Goal: Use online tool/utility: Utilize a website feature to perform a specific function

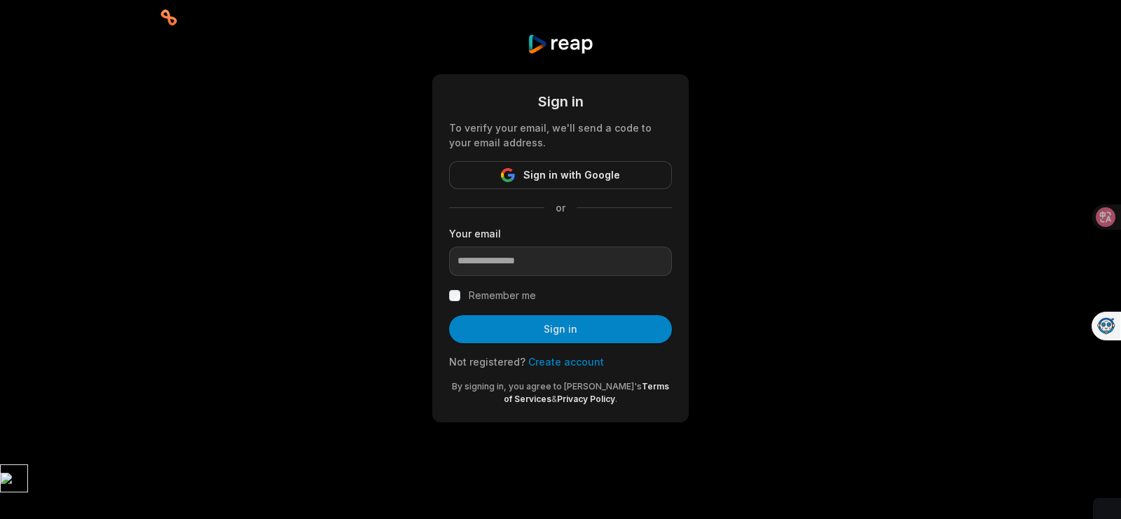
click at [645, 243] on div "Your email" at bounding box center [560, 251] width 223 height 50
click at [594, 165] on button "Sign in with Google" at bounding box center [560, 175] width 223 height 28
click at [585, 181] on span "Sign in with Google" at bounding box center [571, 175] width 97 height 17
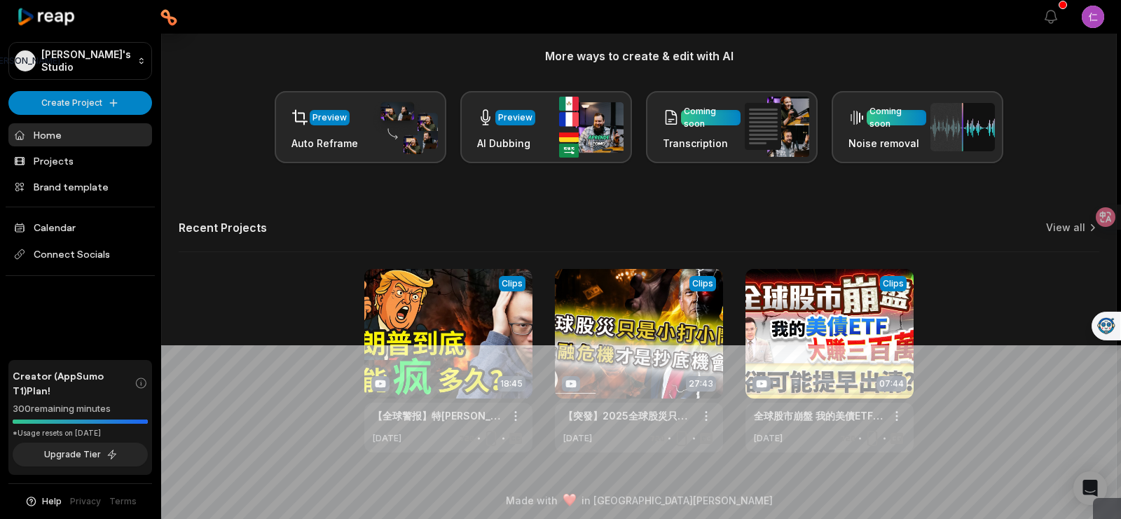
scroll to position [180, 0]
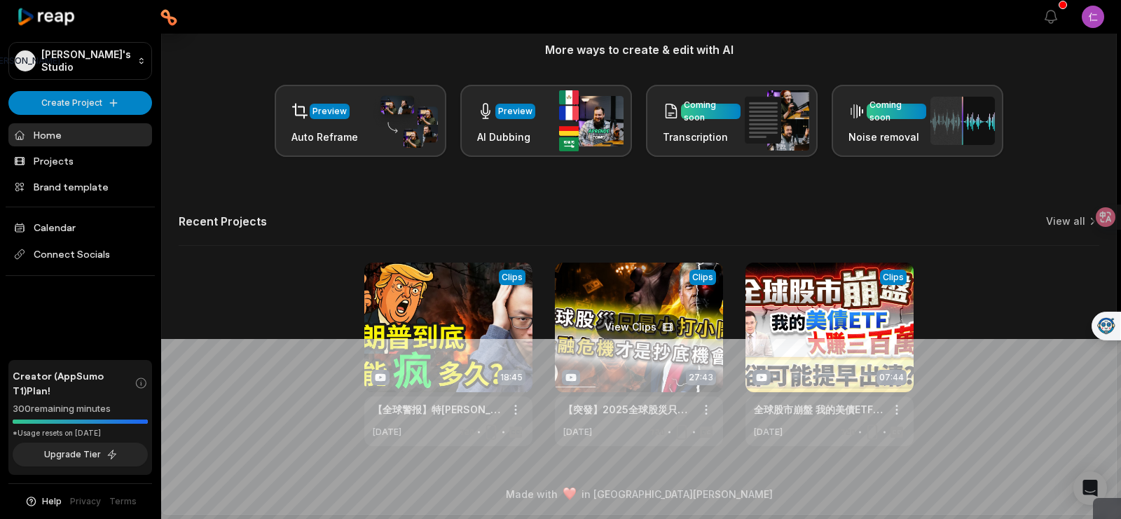
click at [621, 336] on link at bounding box center [639, 355] width 168 height 184
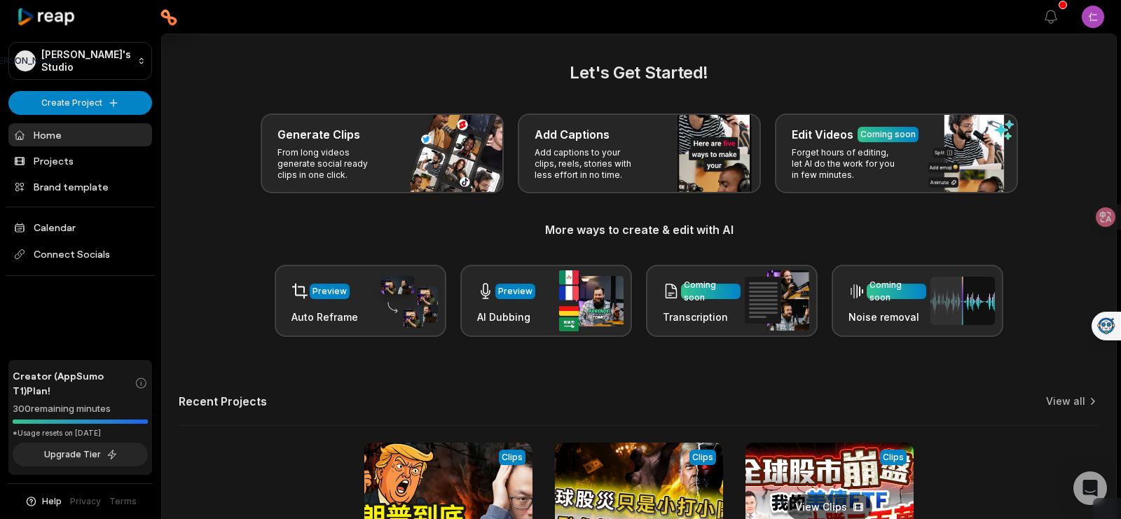
scroll to position [180, 0]
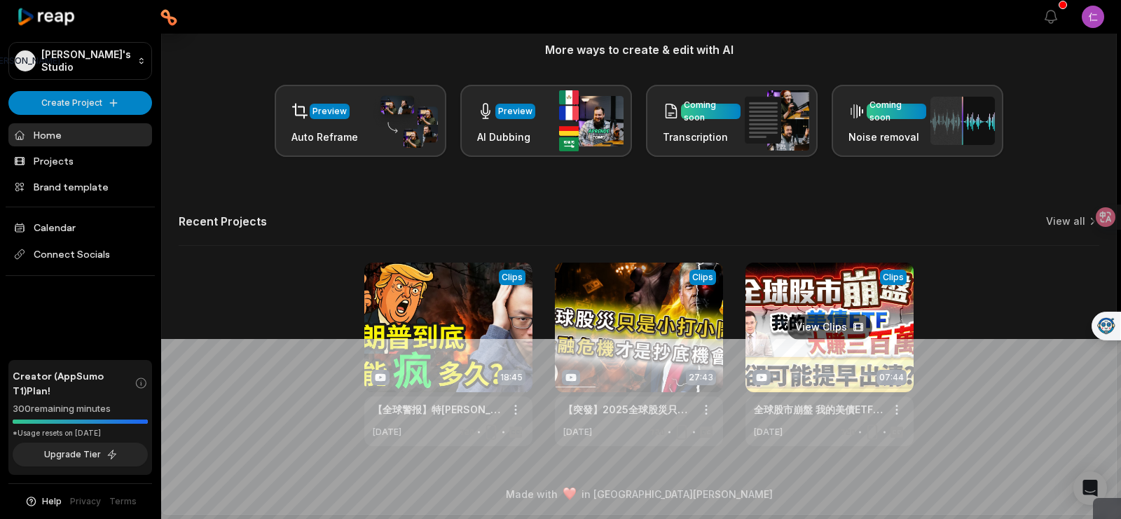
click at [836, 347] on link at bounding box center [829, 355] width 168 height 184
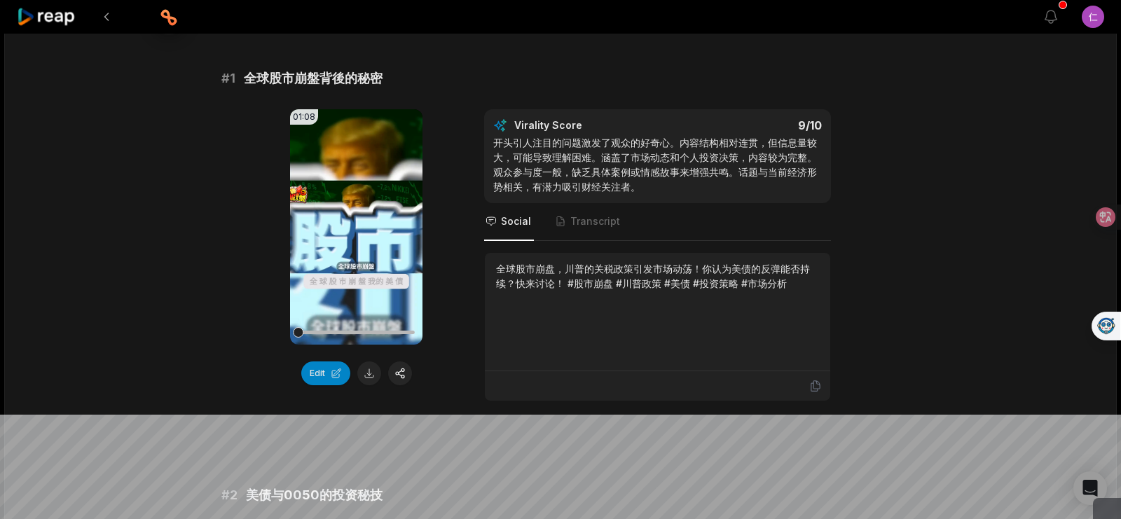
scroll to position [105, 0]
click at [355, 224] on icon at bounding box center [356, 226] width 11 height 12
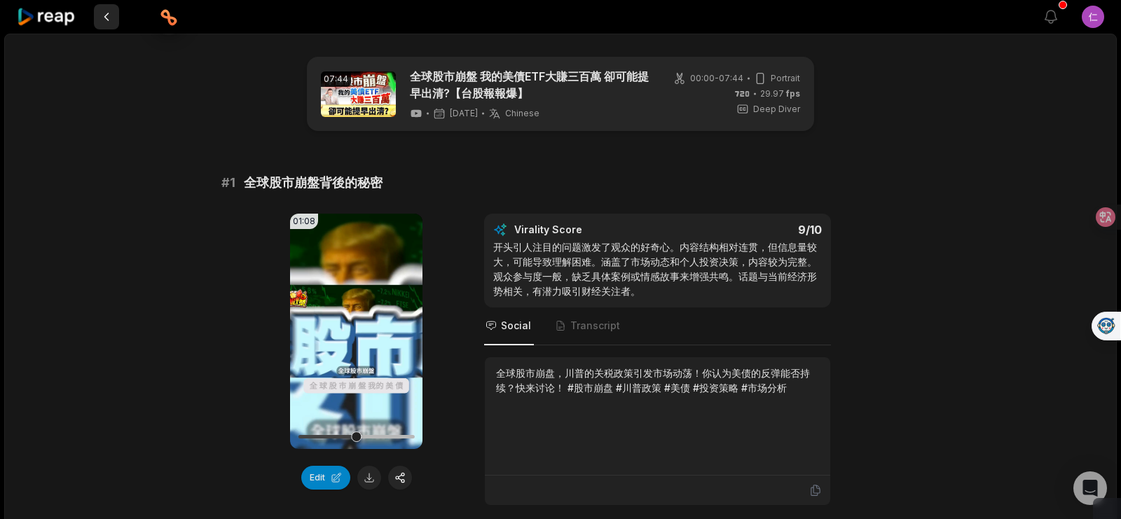
click at [109, 19] on button at bounding box center [106, 16] width 25 height 25
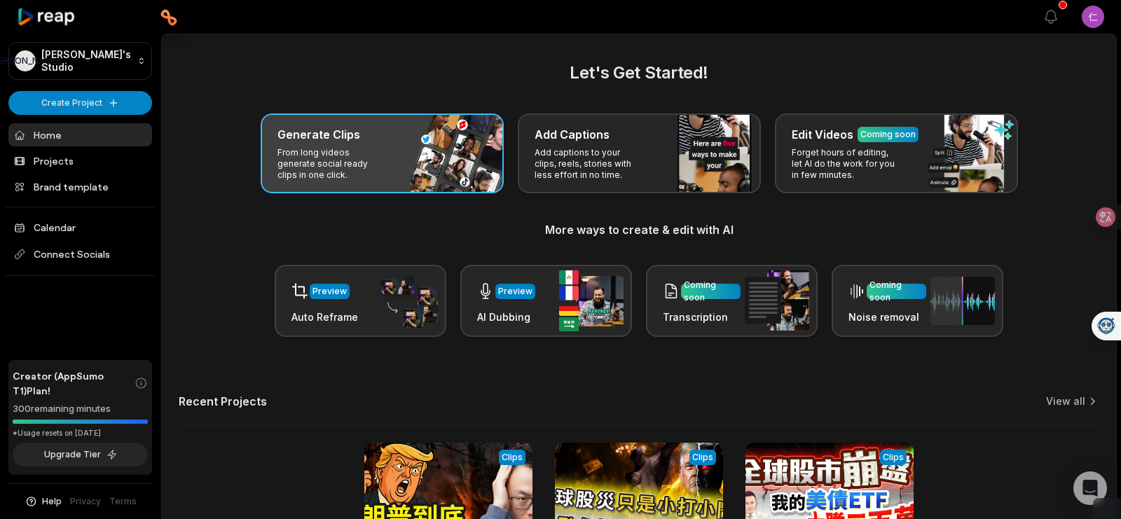
click at [340, 149] on p "From long videos generate social ready clips in one click." at bounding box center [331, 164] width 109 height 34
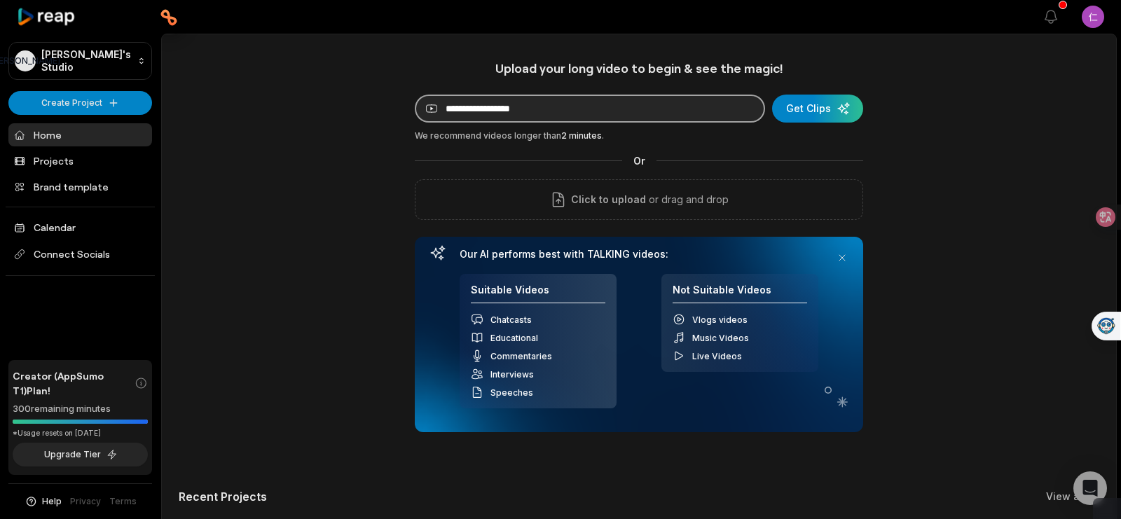
click at [558, 105] on input at bounding box center [590, 109] width 350 height 28
paste input "**********"
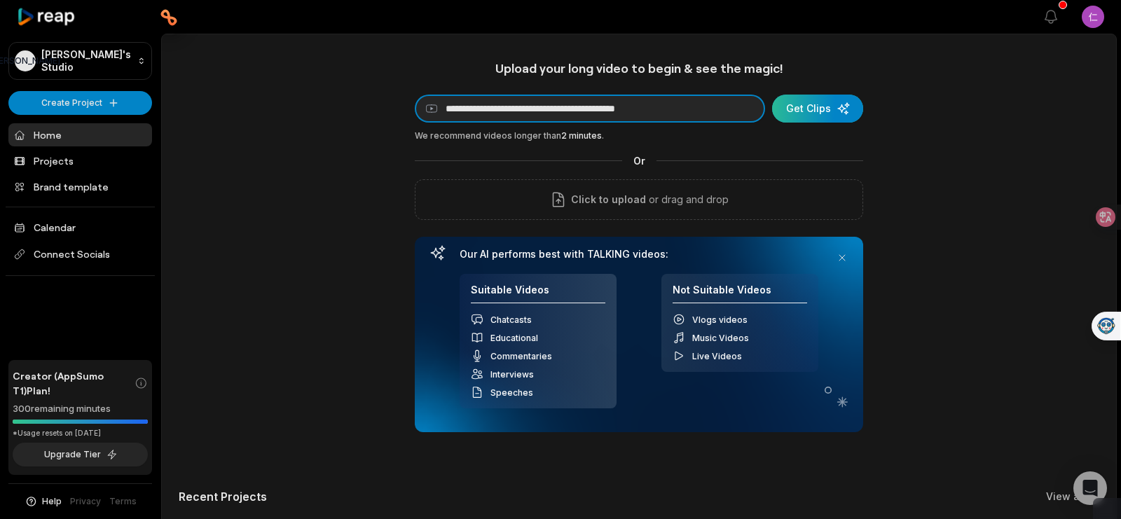
type input "**********"
click at [822, 102] on div "submit" at bounding box center [817, 109] width 91 height 28
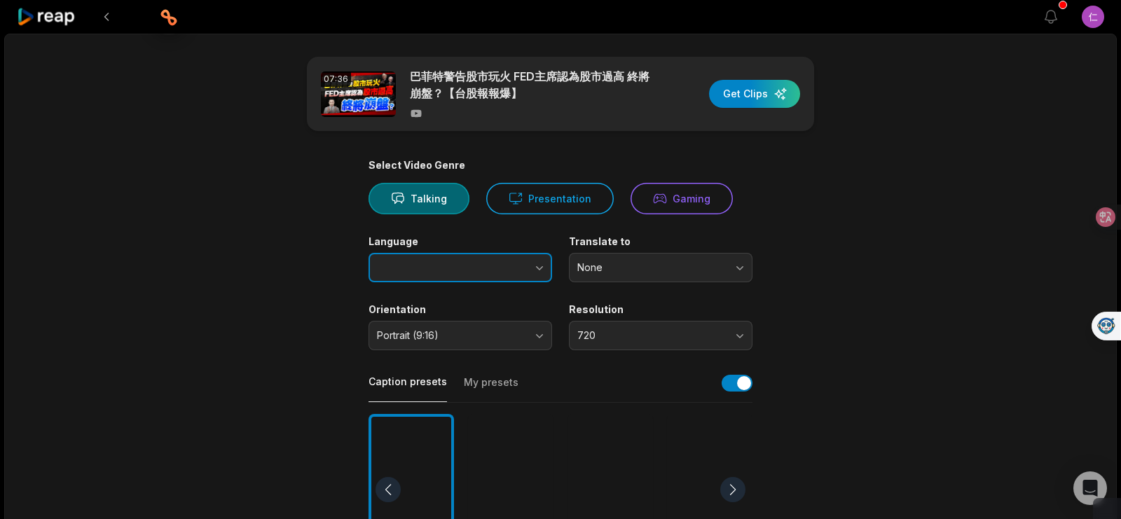
click at [528, 275] on button "button" at bounding box center [512, 267] width 80 height 29
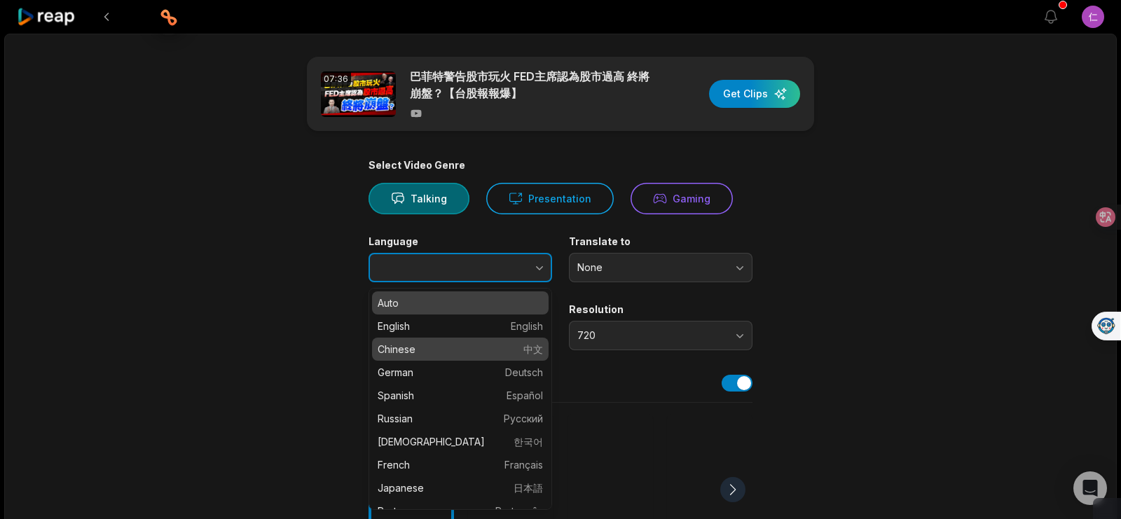
type input "*******"
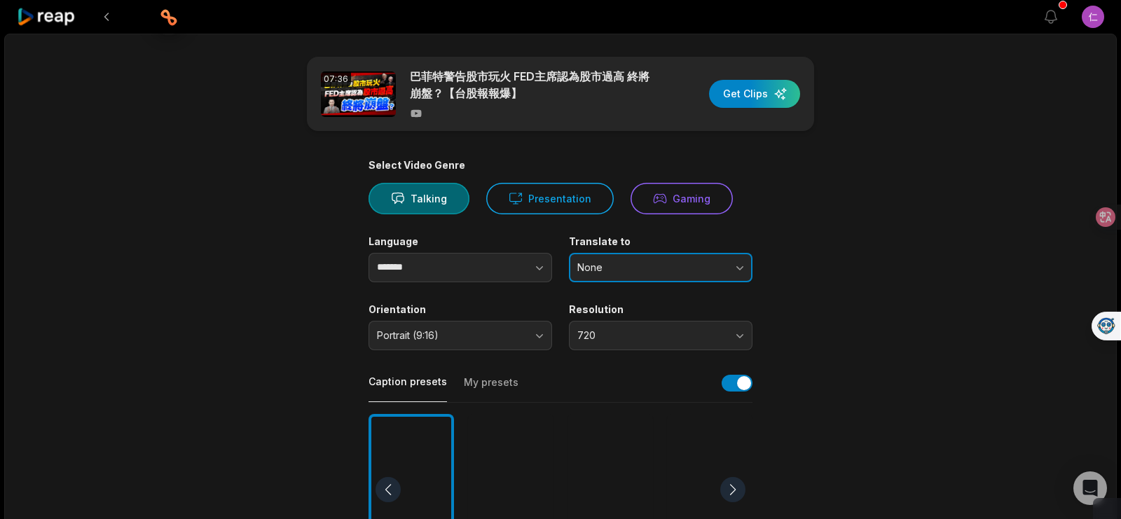
click at [716, 275] on button "None" at bounding box center [661, 267] width 184 height 29
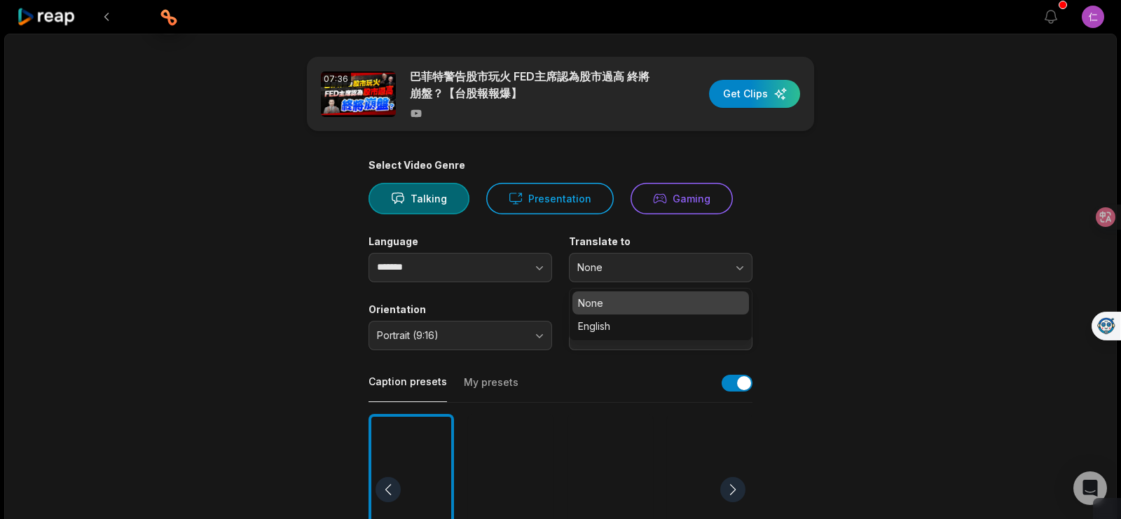
click at [902, 296] on div "07:36 巴菲特警告股市玩火 FED主席認為股市過高 終將崩盤？【台股報報爆】 Get Clips Select Video Genre Talking P…" at bounding box center [560, 523] width 1113 height 978
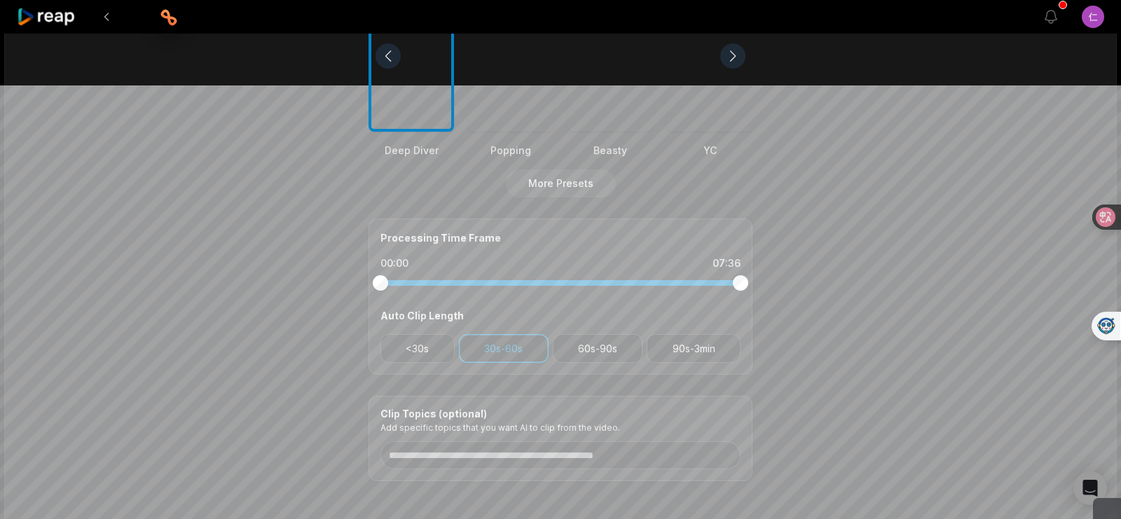
scroll to position [495, 0]
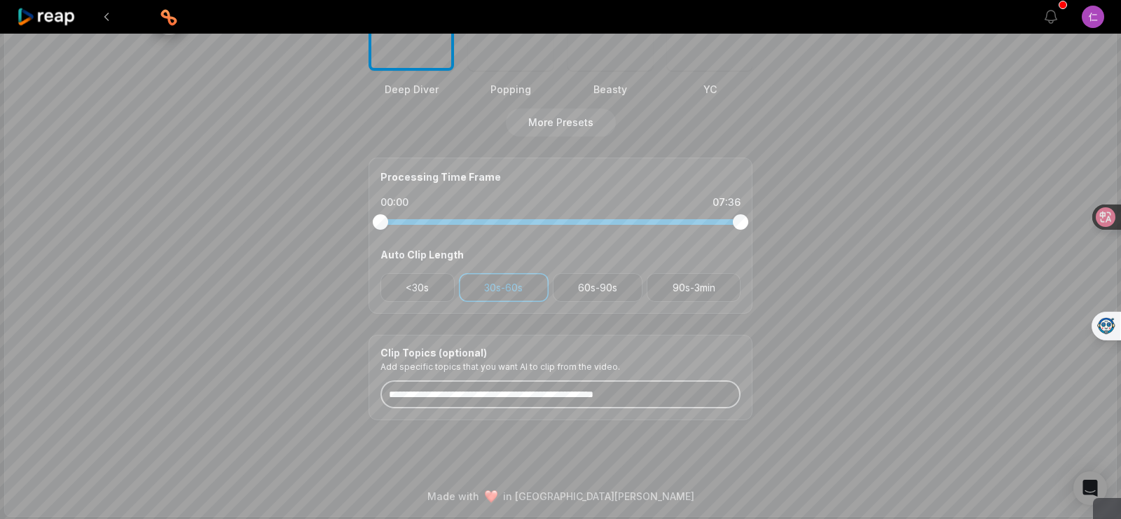
click at [611, 389] on input at bounding box center [560, 394] width 360 height 28
type input "*"
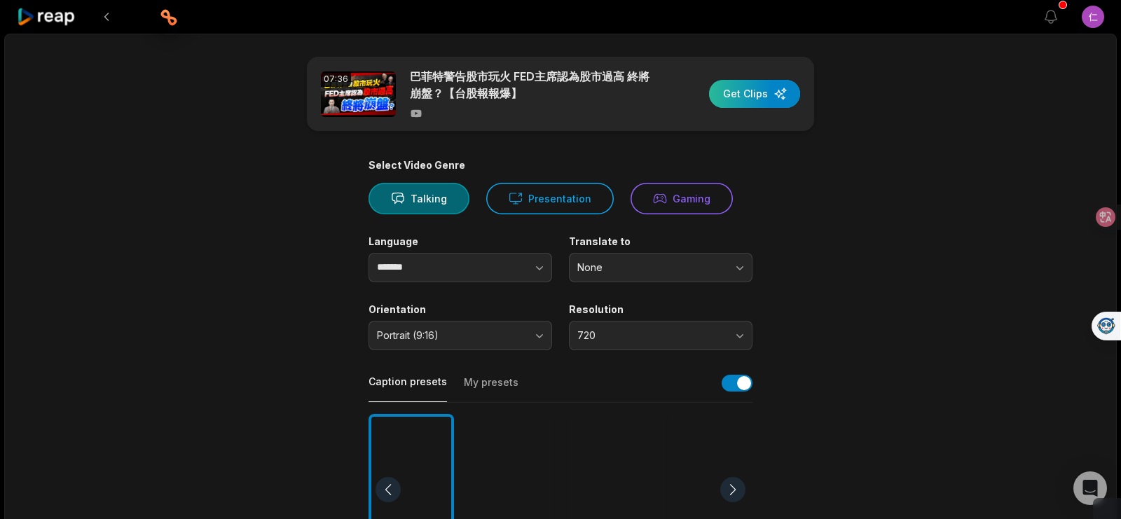
type input "*******"
click at [756, 93] on div "button" at bounding box center [754, 94] width 91 height 28
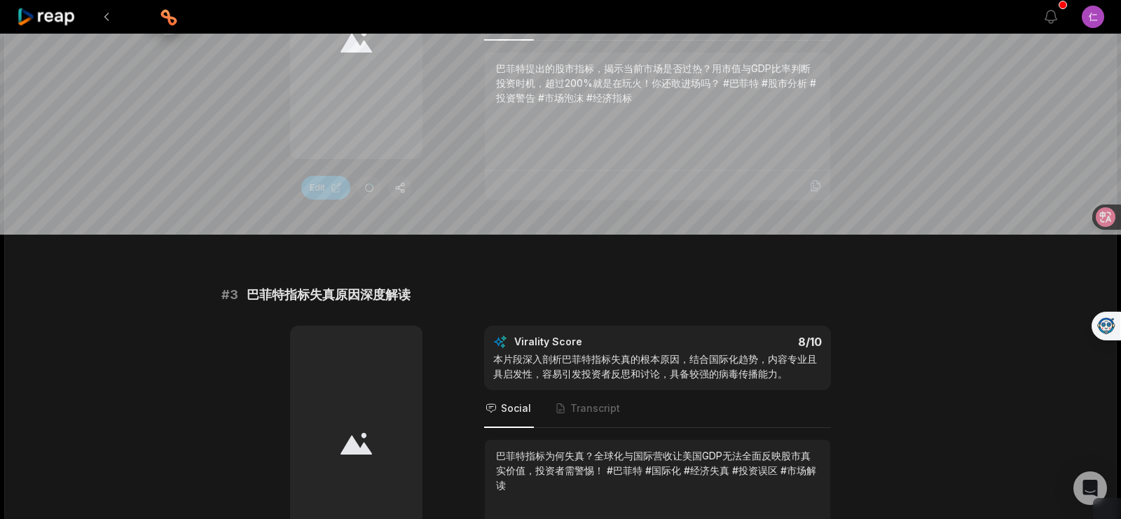
scroll to position [804, 0]
